Goal: Navigation & Orientation: Find specific page/section

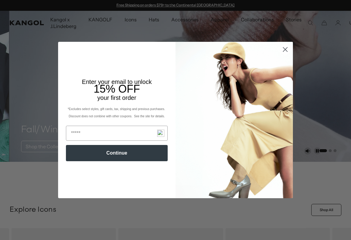
scroll to position [0, 124]
click at [282, 50] on circle "Close dialog" at bounding box center [285, 50] width 10 height 10
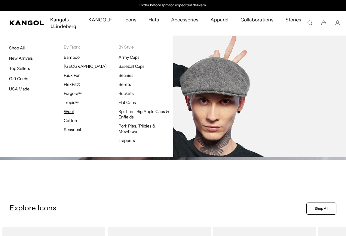
click at [71, 111] on link "Wool" at bounding box center [69, 111] width 10 height 5
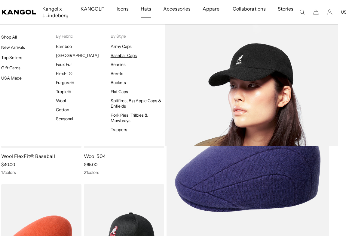
click at [130, 55] on link "Baseball Caps" at bounding box center [124, 55] width 26 height 5
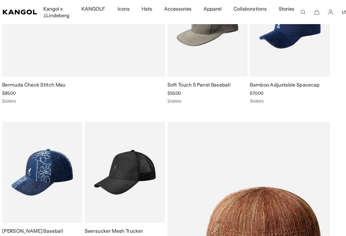
scroll to position [1640, 7]
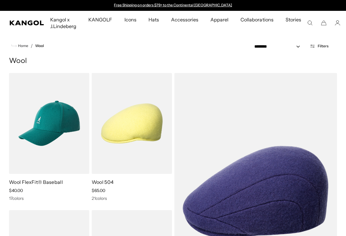
scroll to position [26, 8]
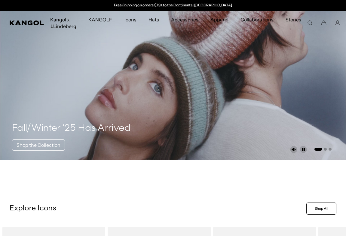
scroll to position [0, 2]
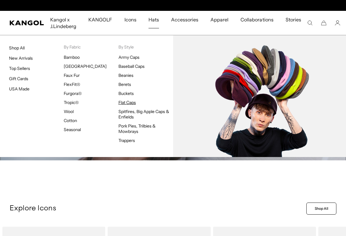
scroll to position [0, 124]
